Goal: Task Accomplishment & Management: Complete application form

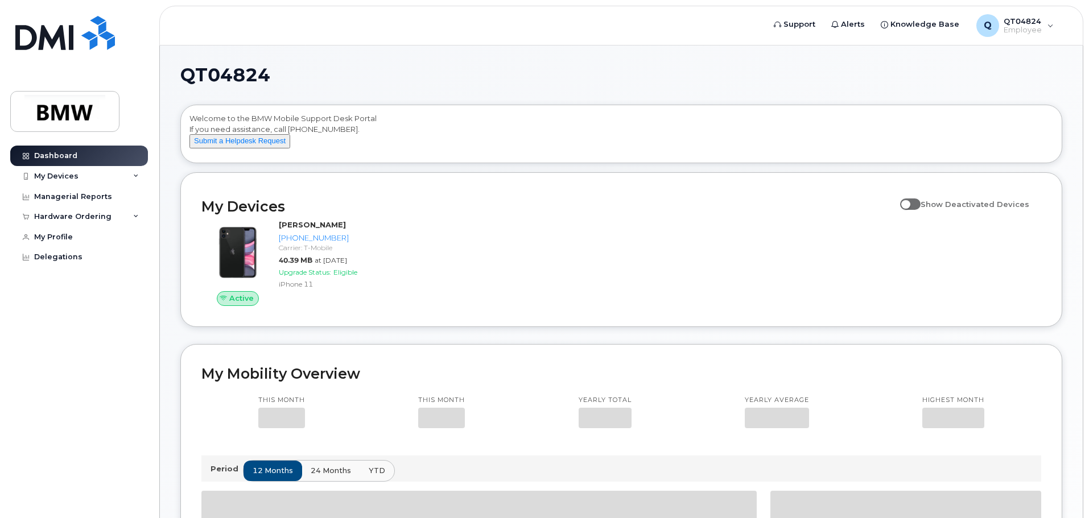
click at [1074, 325] on div "QT04824 Welcome to the BMW Mobile Support Desk Portal If you need assistance, c…" at bounding box center [621, 516] width 923 height 940
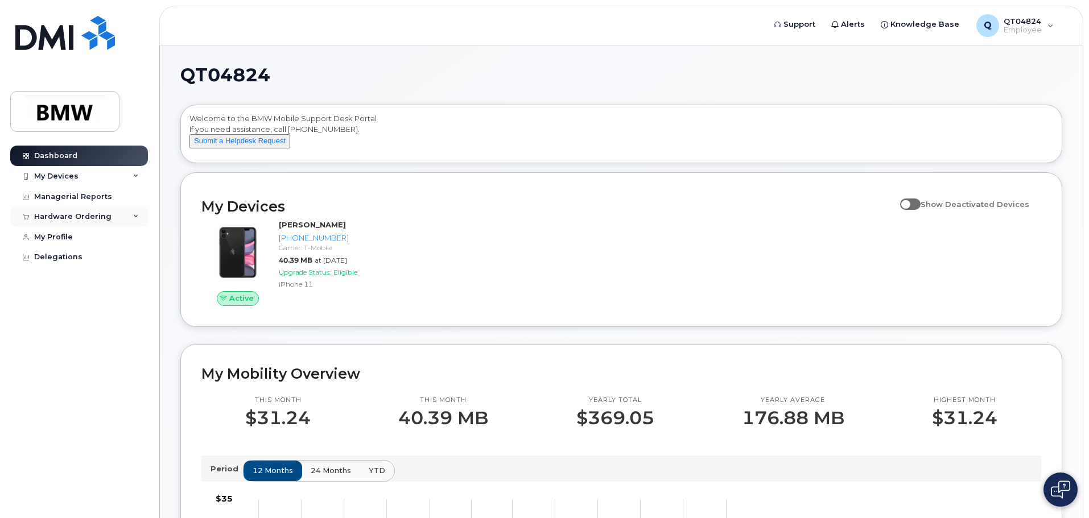
click at [137, 219] on icon at bounding box center [136, 217] width 6 height 6
click at [45, 236] on div "New Order" at bounding box center [60, 238] width 43 height 10
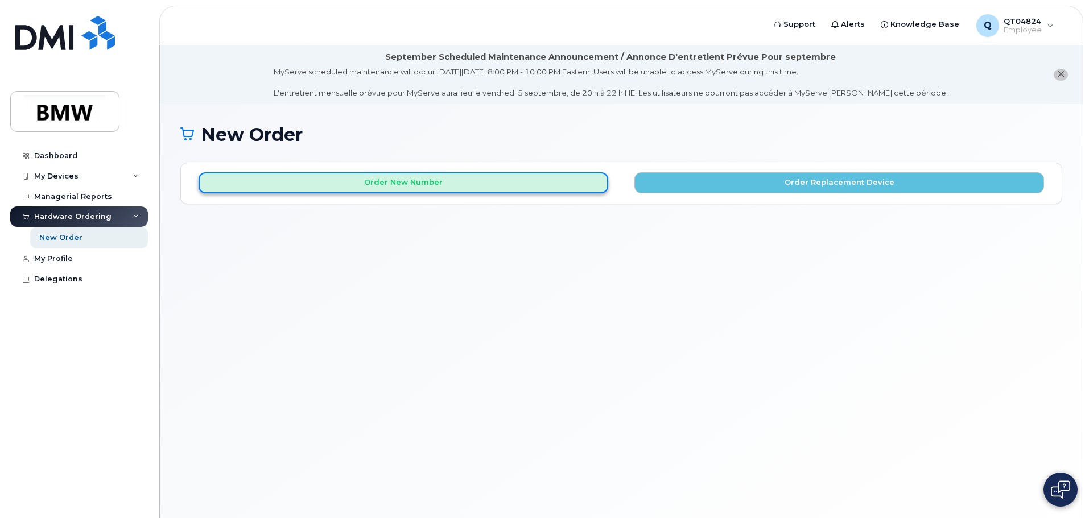
click at [361, 176] on button "Order New Number" at bounding box center [404, 182] width 410 height 21
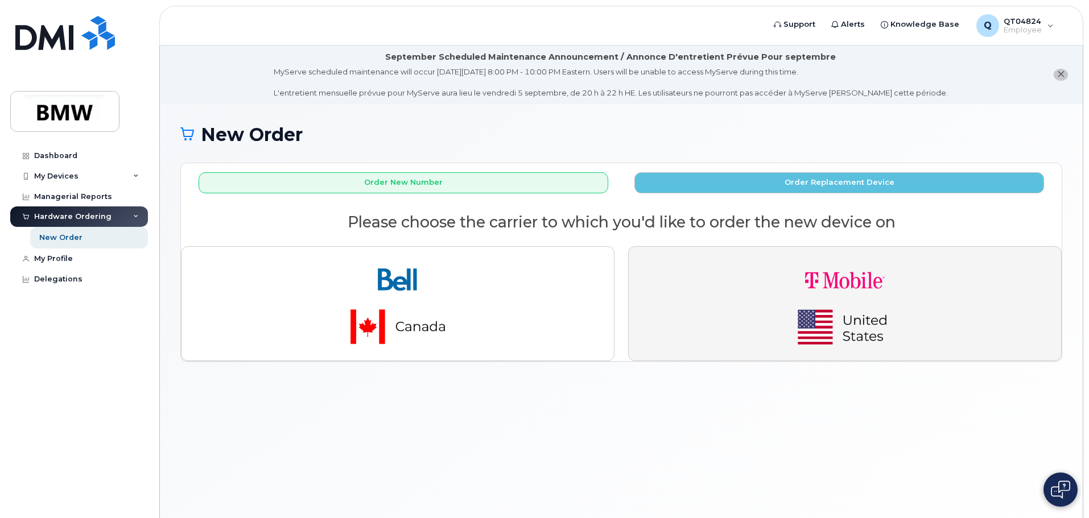
click at [786, 311] on img "button" at bounding box center [844, 304] width 159 height 96
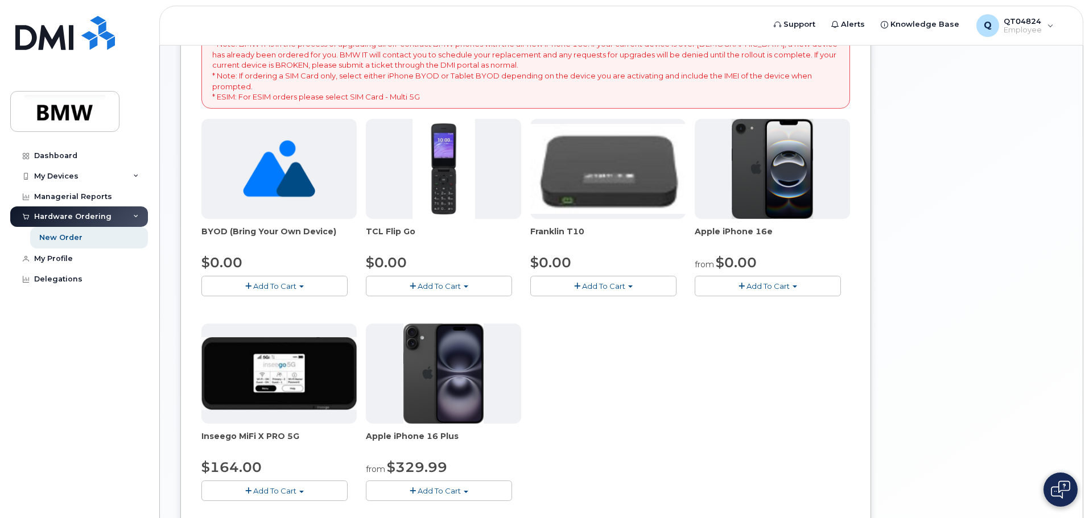
scroll to position [228, 0]
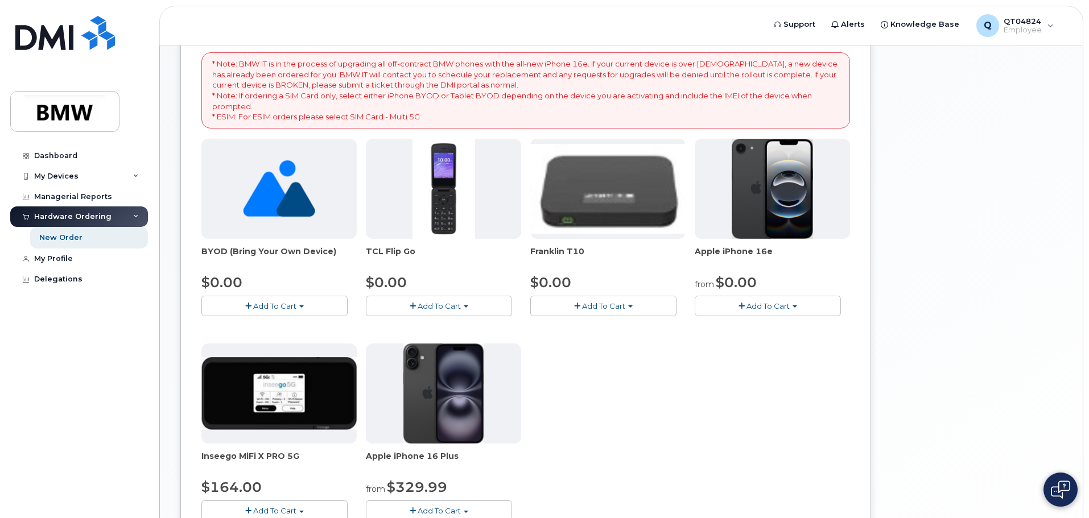
click at [779, 189] on img at bounding box center [773, 189] width 82 height 100
click at [763, 304] on span "Add To Cart" at bounding box center [767, 306] width 43 height 9
click at [763, 324] on link "$0.00 - 30 Month Activation (128GB)" at bounding box center [780, 327] width 164 height 14
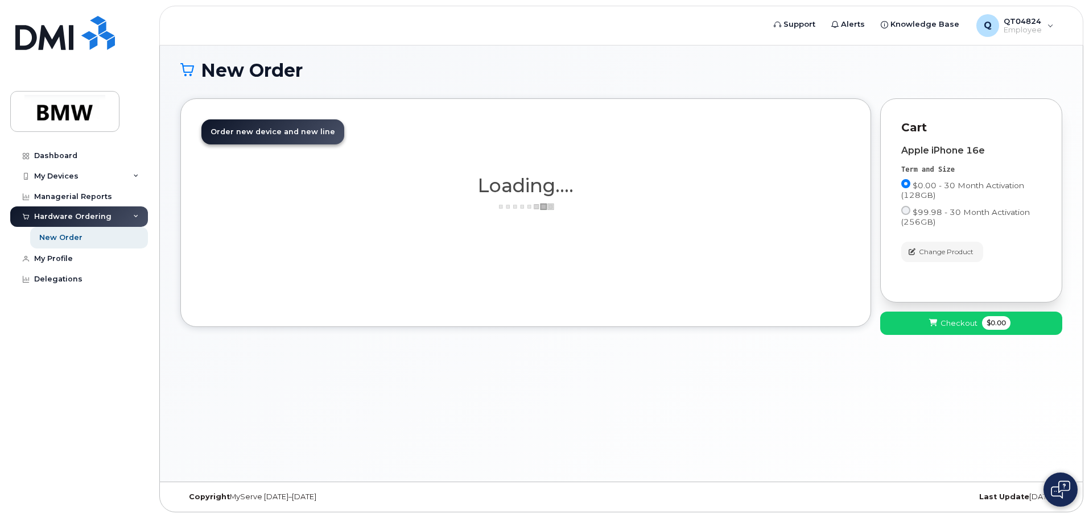
scroll to position [64, 0]
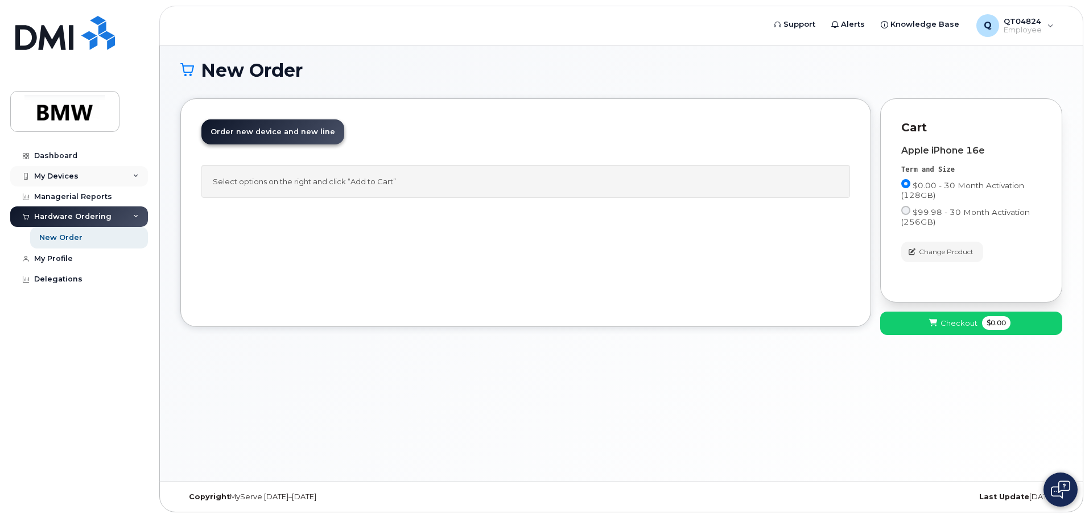
click at [139, 174] on div "My Devices" at bounding box center [79, 176] width 138 height 20
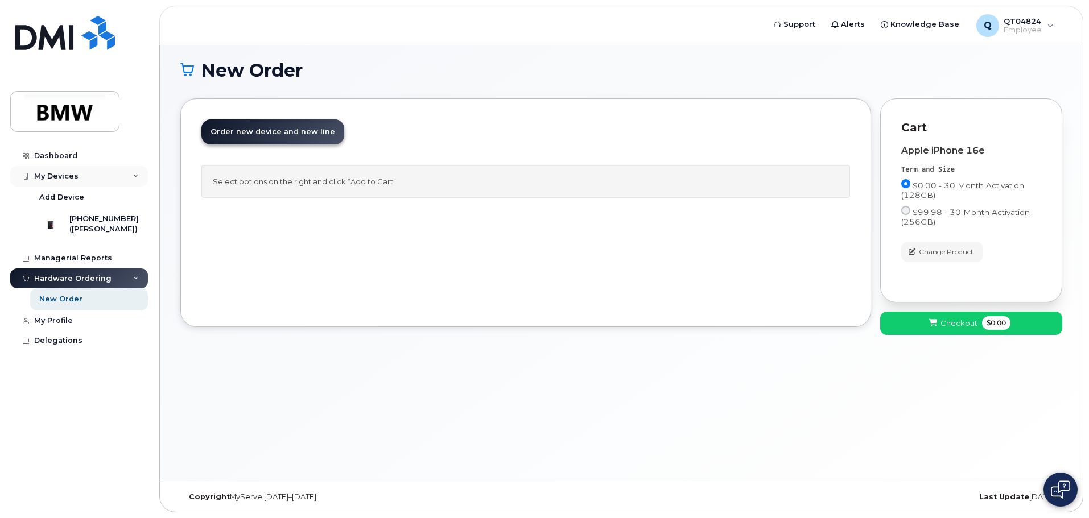
click at [139, 174] on div "My Devices" at bounding box center [79, 176] width 138 height 20
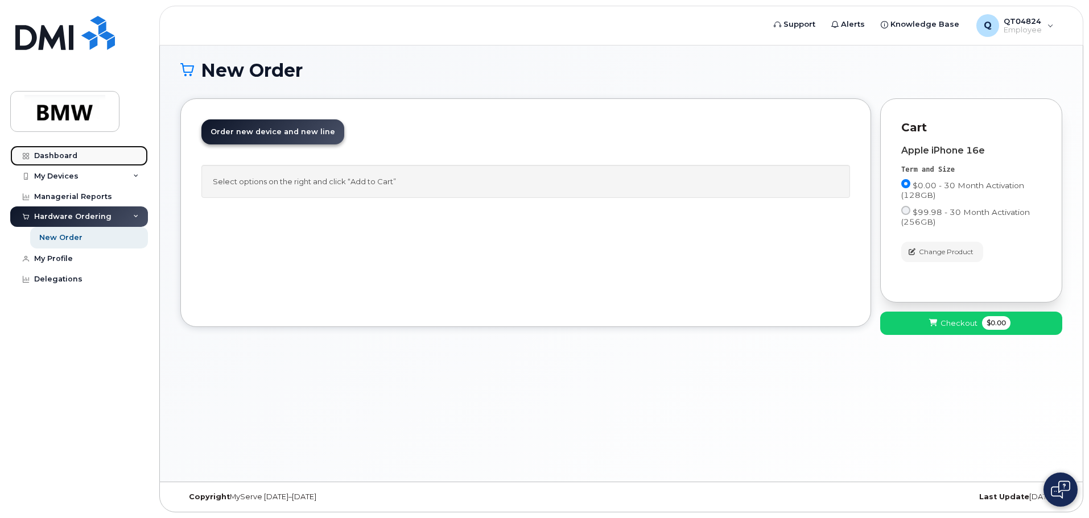
click at [73, 156] on div "Dashboard" at bounding box center [55, 155] width 43 height 9
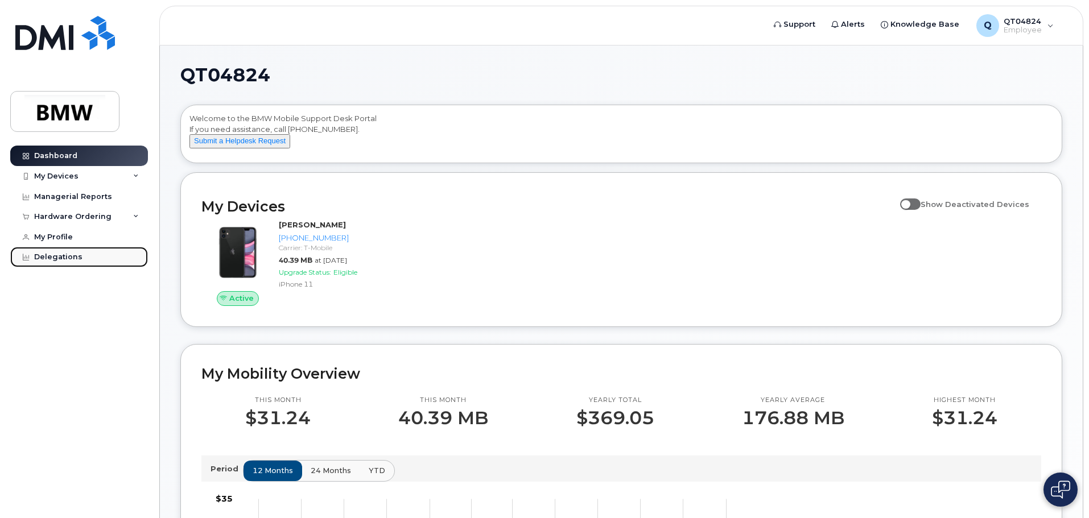
click at [52, 259] on div "Delegations" at bounding box center [58, 257] width 48 height 9
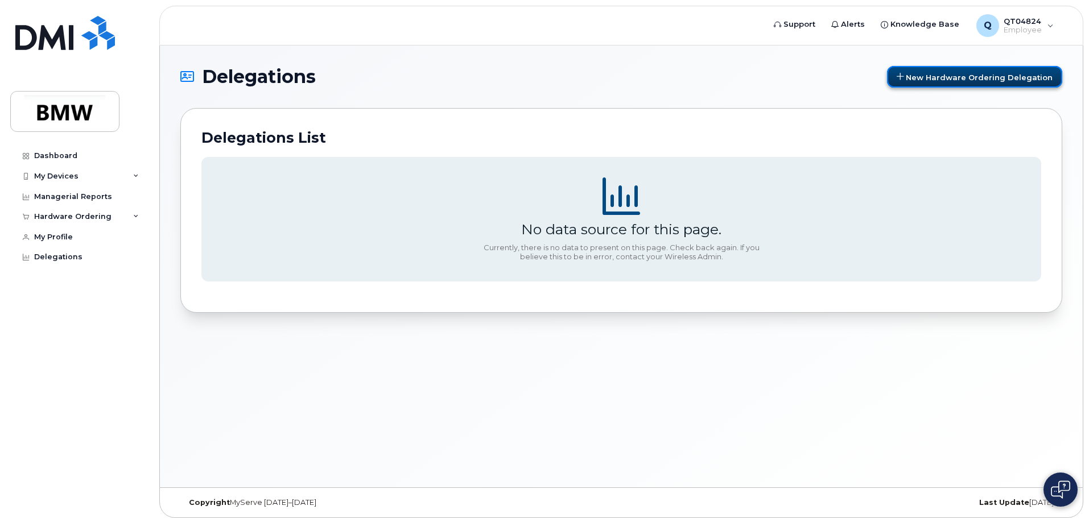
click at [934, 73] on span "New Hardware Ordering Delegation" at bounding box center [979, 76] width 147 height 9
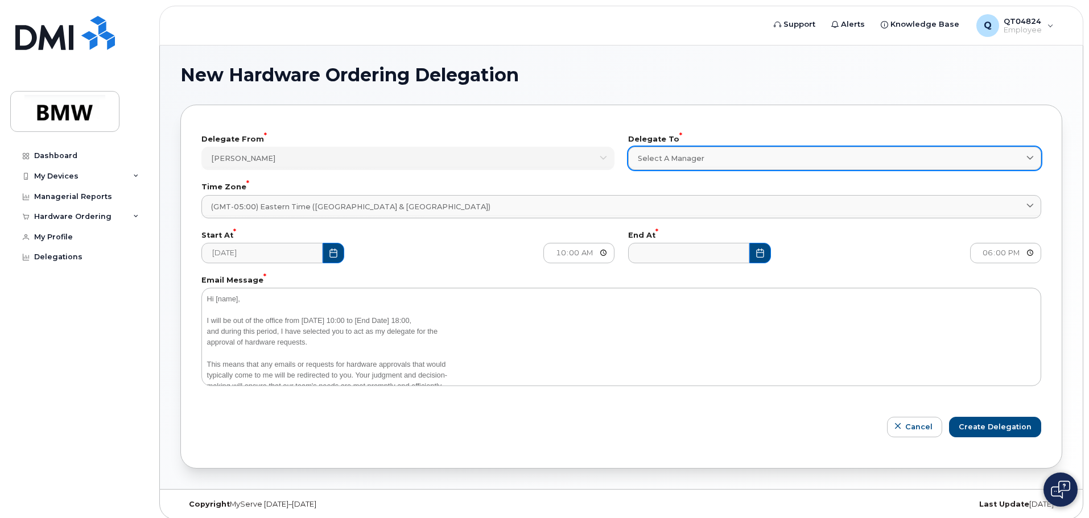
click at [698, 158] on span "Select a Manager" at bounding box center [671, 158] width 67 height 11
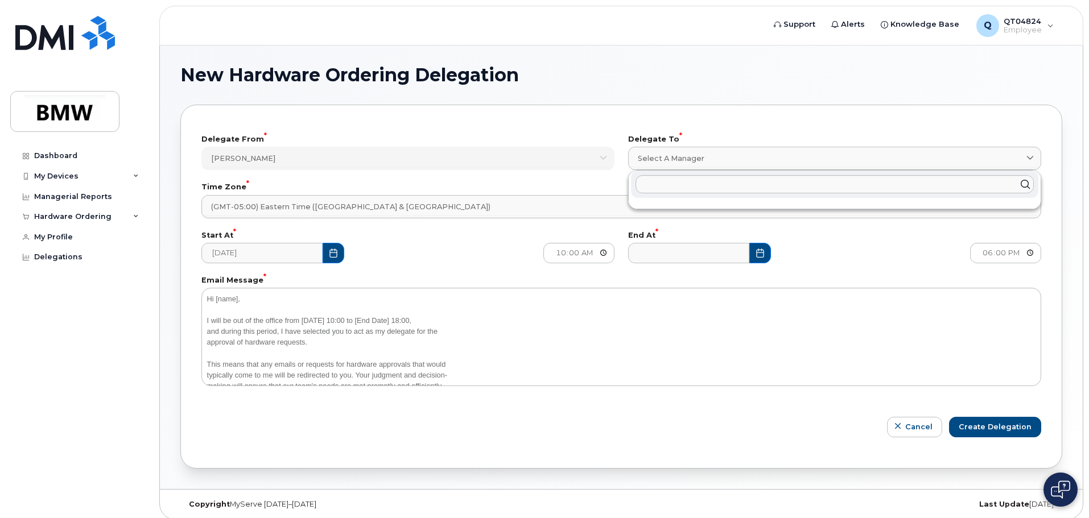
click at [706, 83] on h1 "New Hardware Ordering Delegation" at bounding box center [618, 75] width 876 height 18
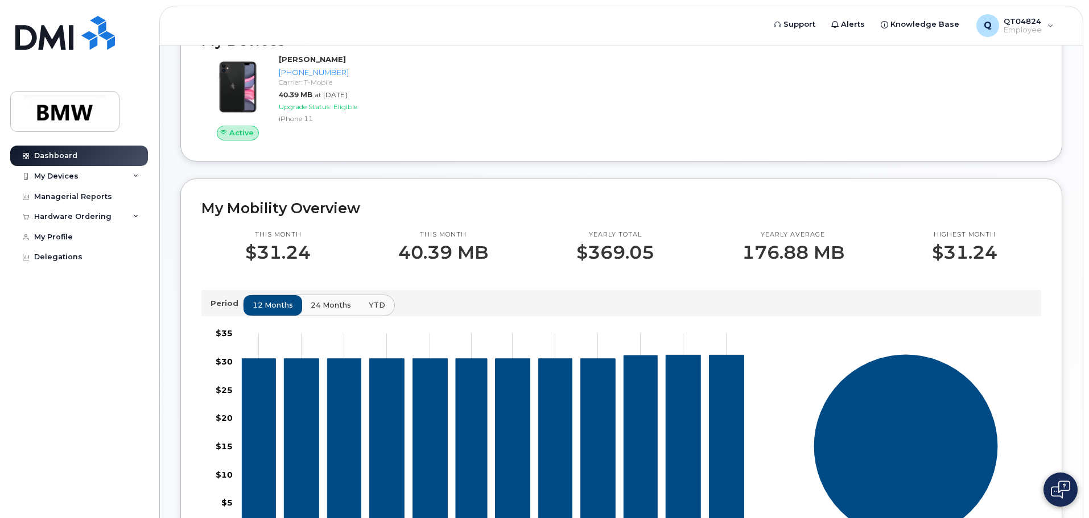
scroll to position [284, 0]
